Goal: Information Seeking & Learning: Check status

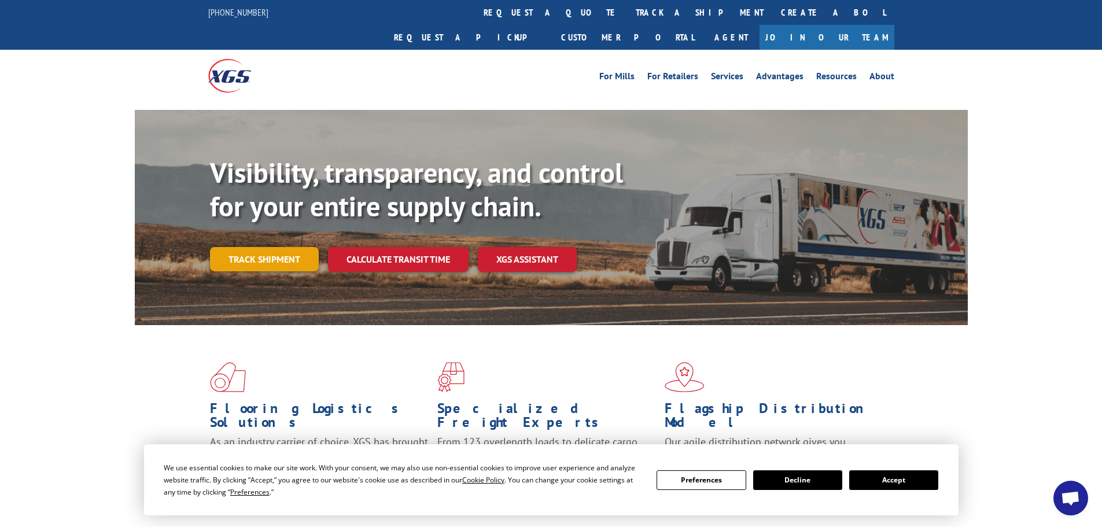
click at [243, 247] on link "Track shipment" at bounding box center [264, 259] width 109 height 24
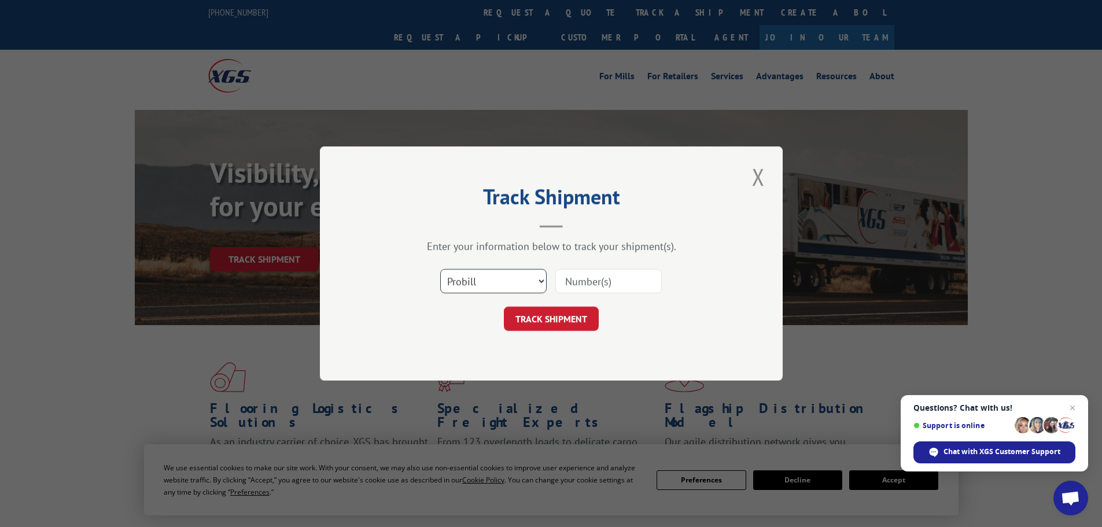
click at [540, 279] on select "Select category... Probill BOL PO" at bounding box center [493, 281] width 106 height 24
select select "bol"
click at [440, 269] on select "Select category... Probill BOL PO" at bounding box center [493, 281] width 106 height 24
click at [624, 285] on input at bounding box center [608, 281] width 106 height 24
type input "2821239"
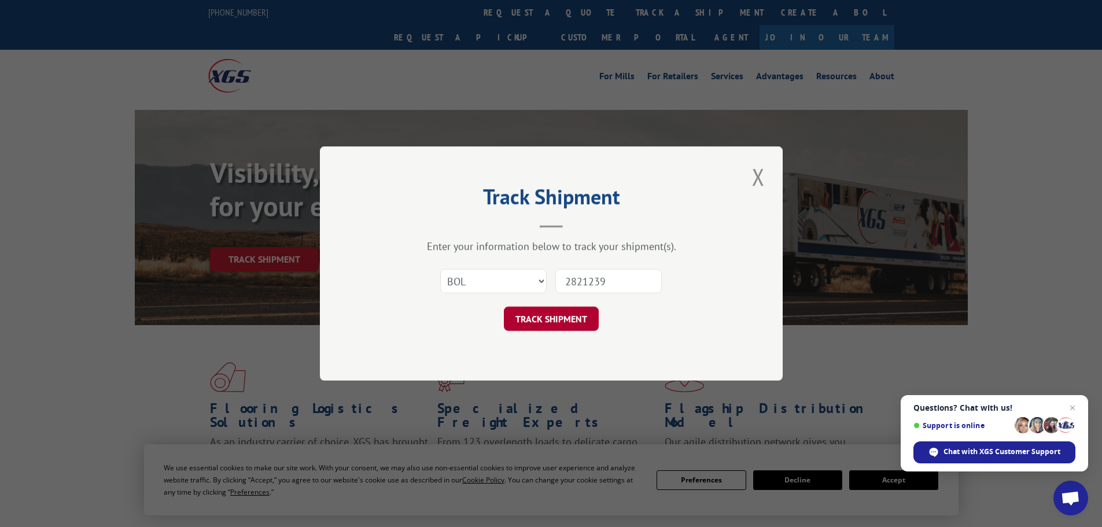
click at [574, 322] on button "TRACK SHIPMENT" at bounding box center [551, 319] width 95 height 24
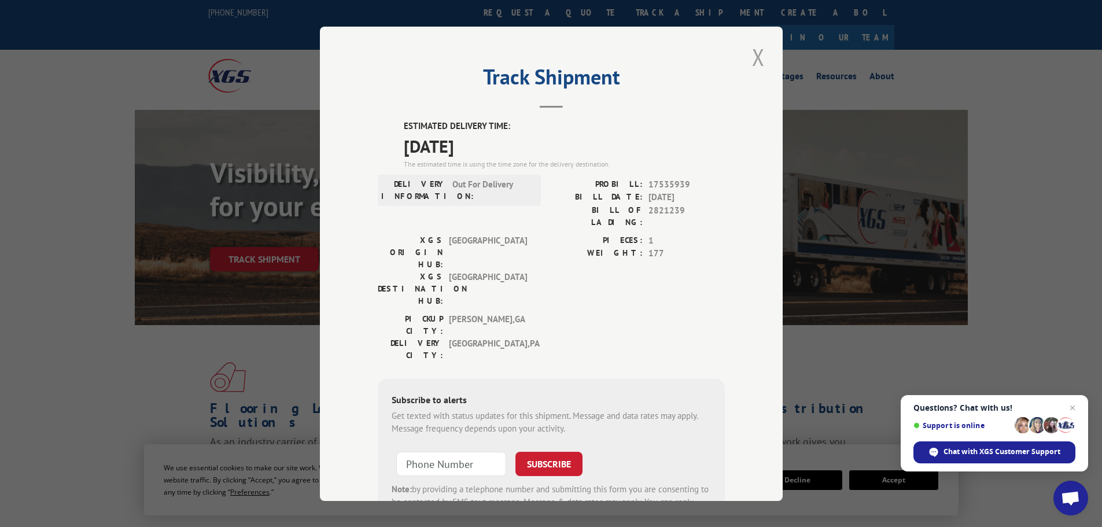
click at [752, 53] on button "Close modal" at bounding box center [758, 57] width 20 height 32
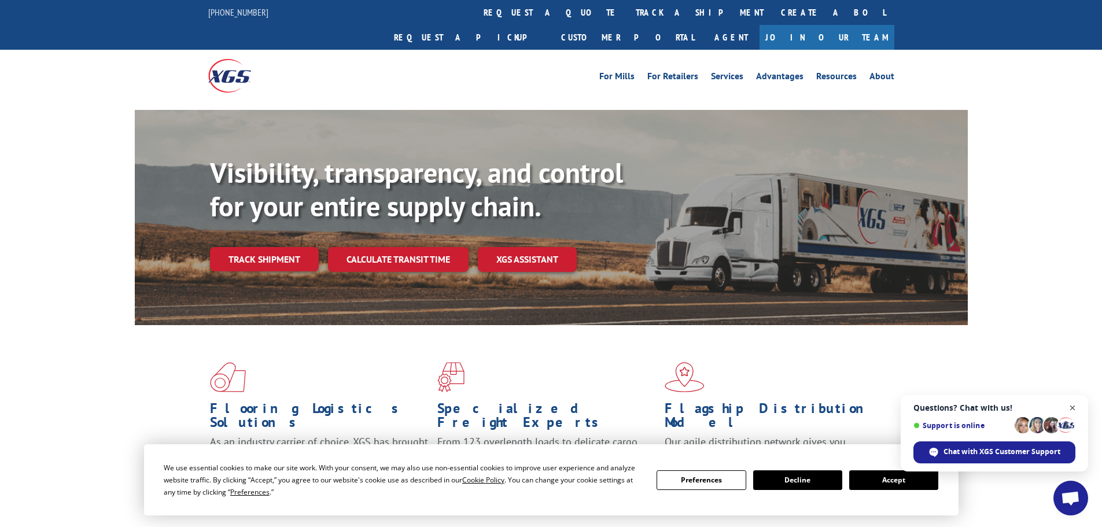
click at [1073, 405] on span "Open chat" at bounding box center [1072, 408] width 14 height 14
